Goal: Information Seeking & Learning: Learn about a topic

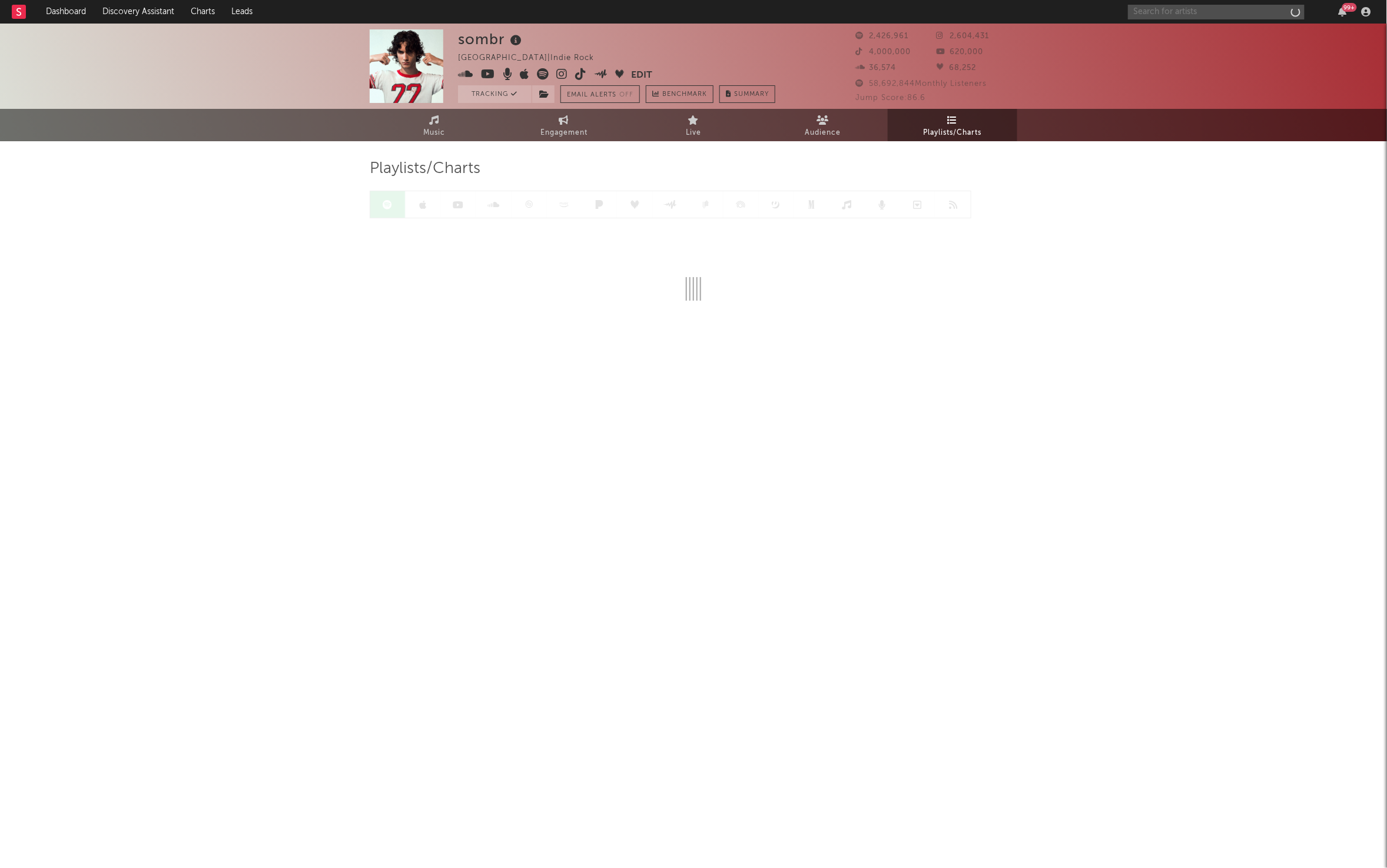
click at [1180, 11] on input "text" at bounding box center [1216, 11] width 177 height 15
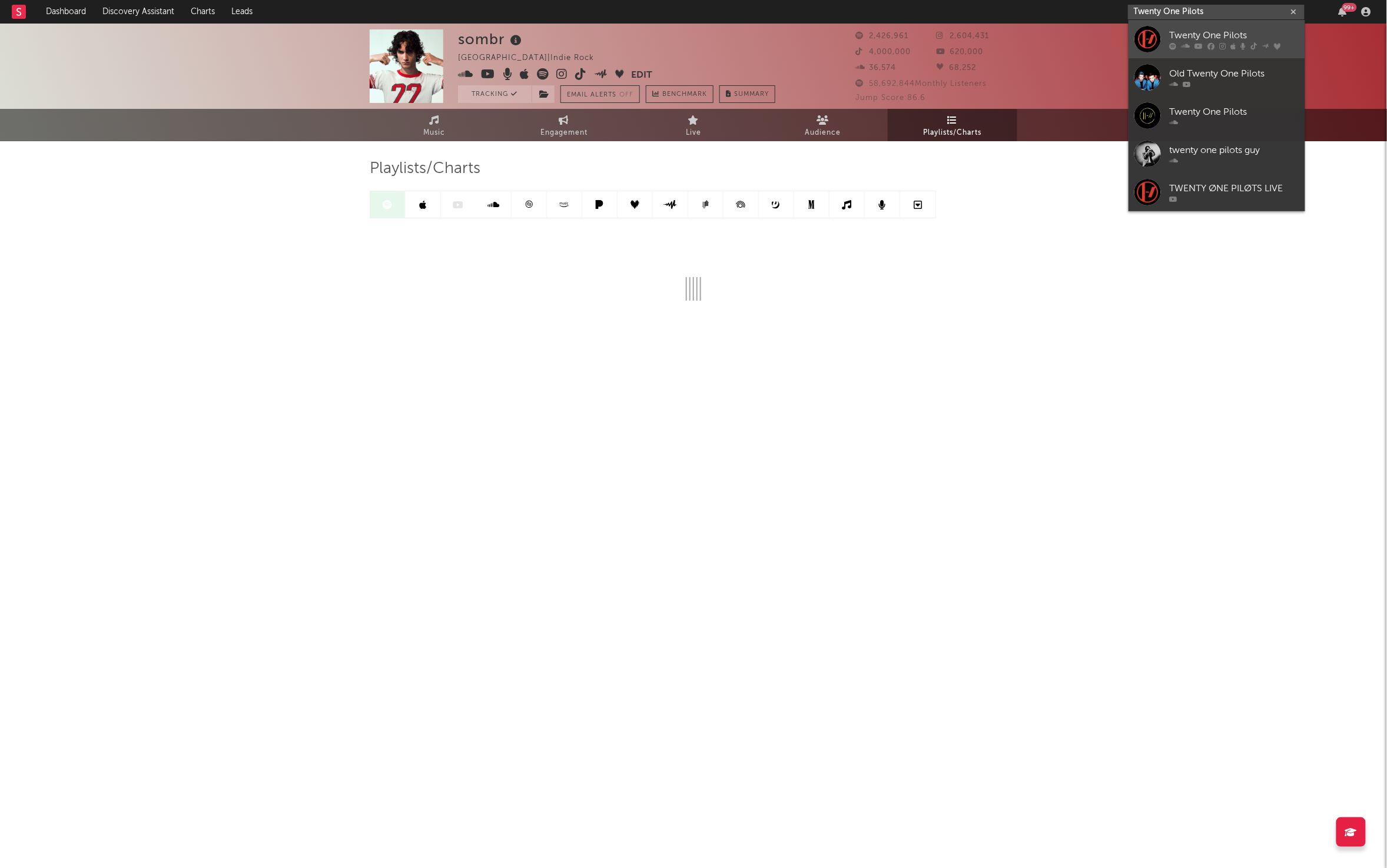
type input "Twenty One Pilots"
click at [1169, 40] on div "Twenty One Pilots" at bounding box center [1233, 35] width 129 height 14
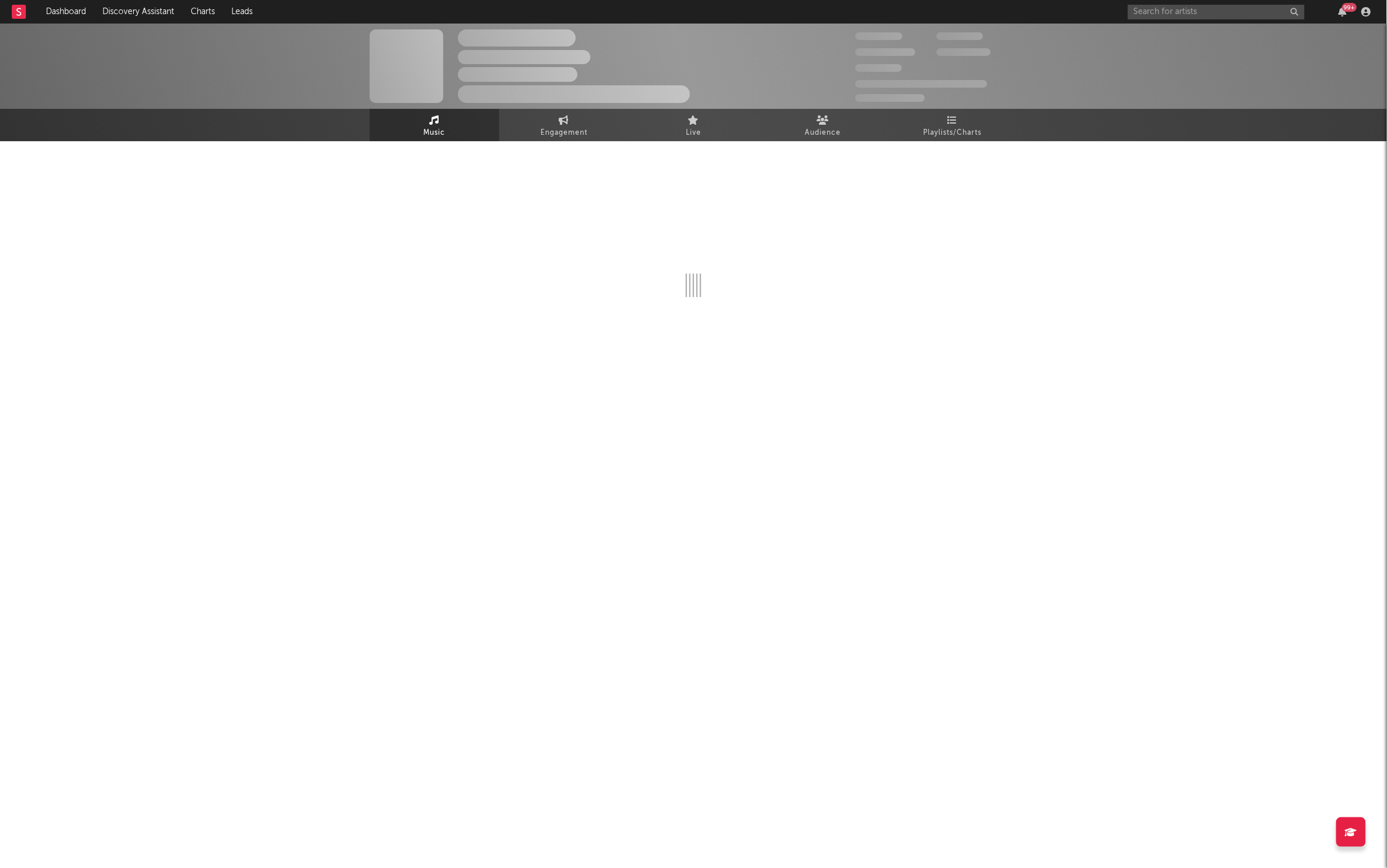
select select "6m"
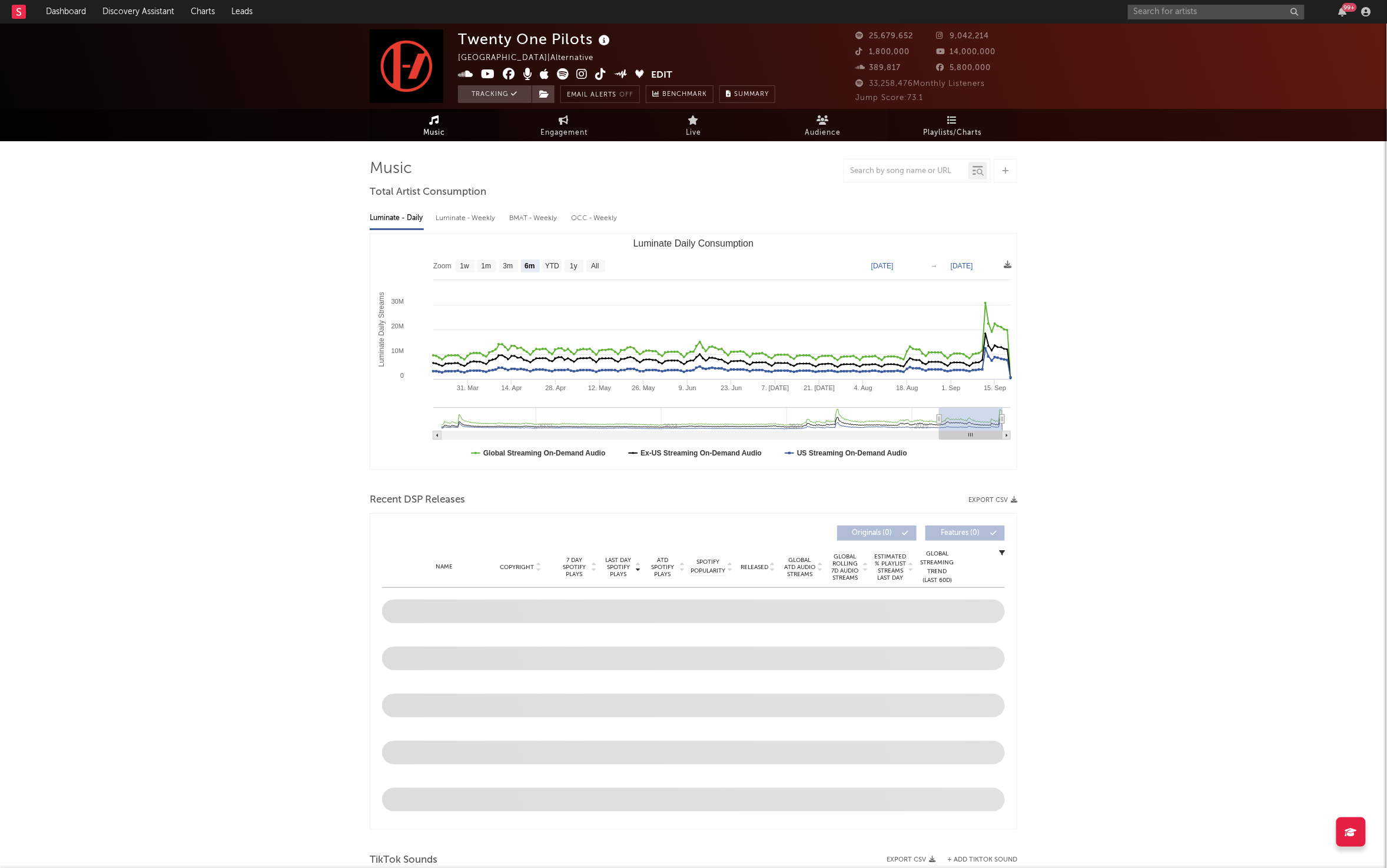
click at [977, 119] on link "Playlists/Charts" at bounding box center [951, 125] width 129 height 32
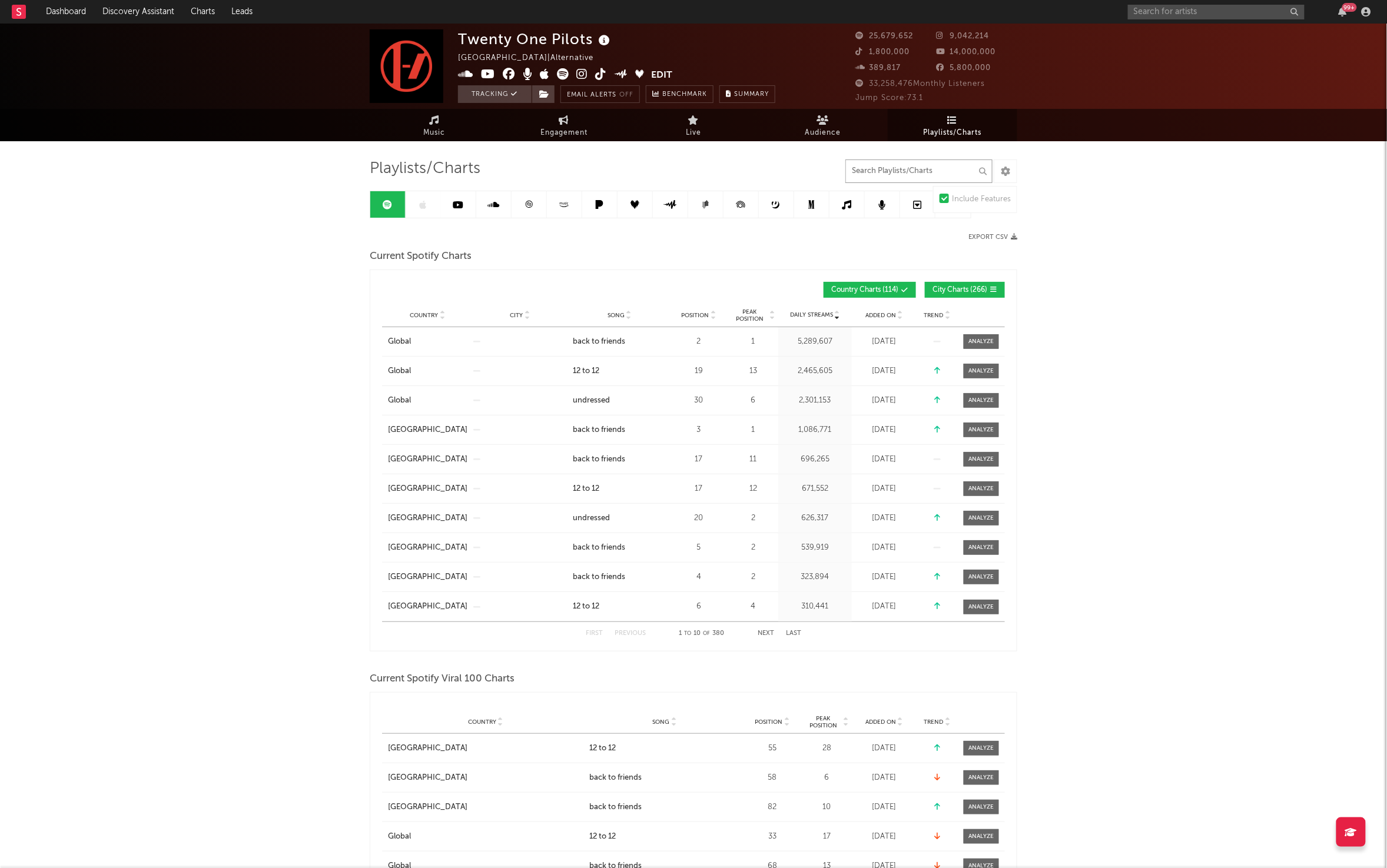
click at [870, 174] on input "text" at bounding box center [919, 171] width 147 height 24
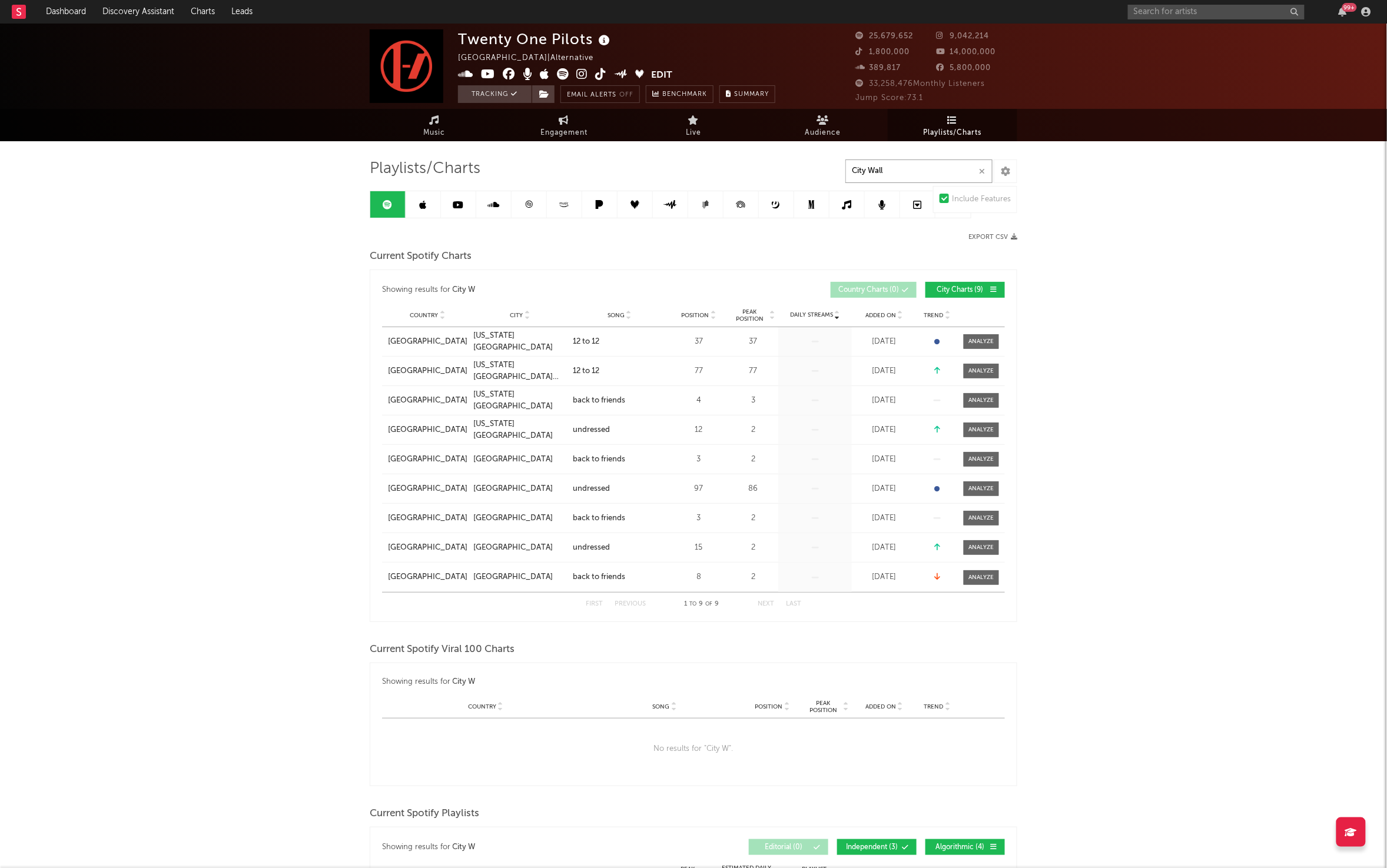
type input "City Walls"
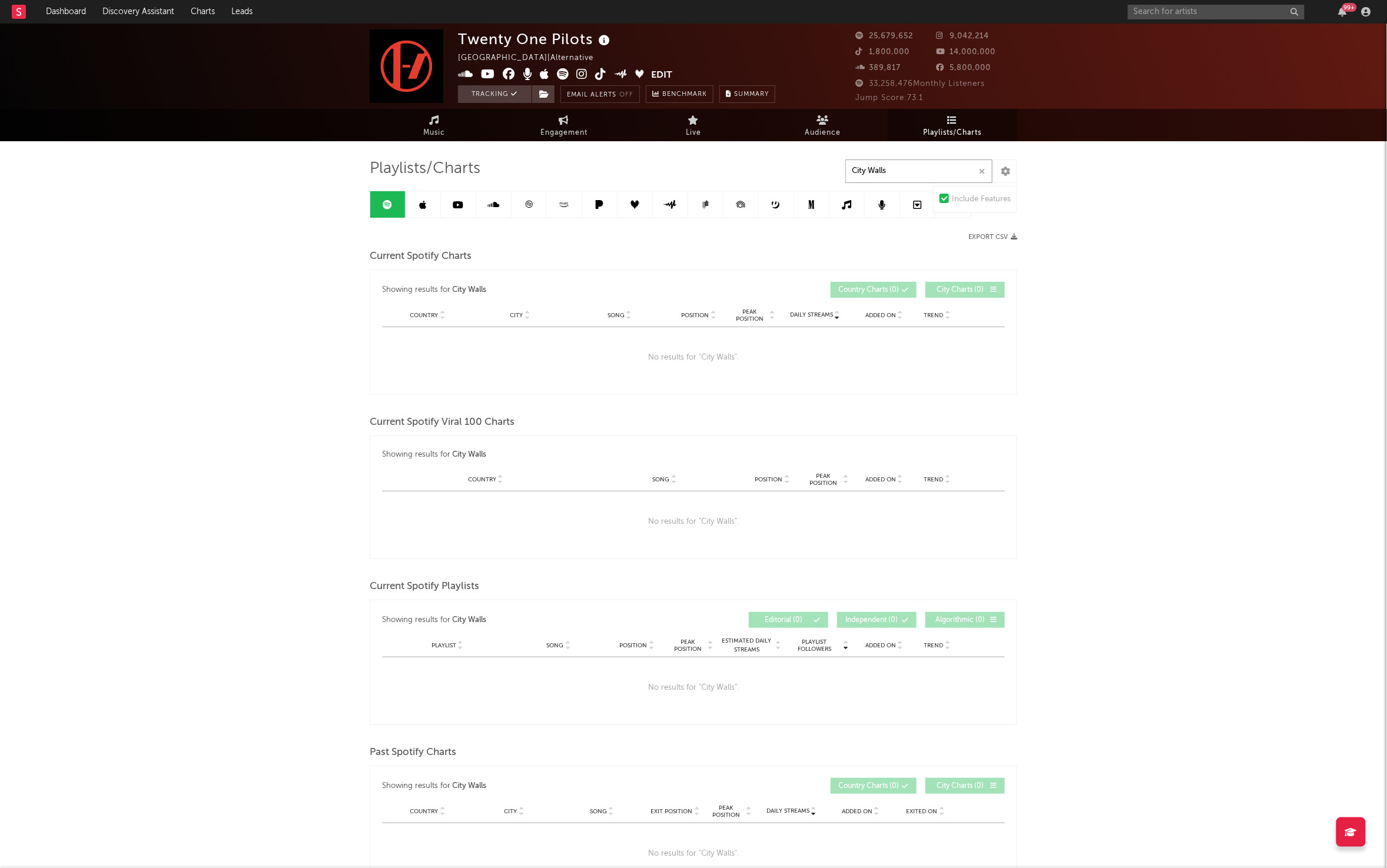
click at [898, 182] on input "City Walls" at bounding box center [919, 171] width 147 height 24
